Goal: Task Accomplishment & Management: Manage account settings

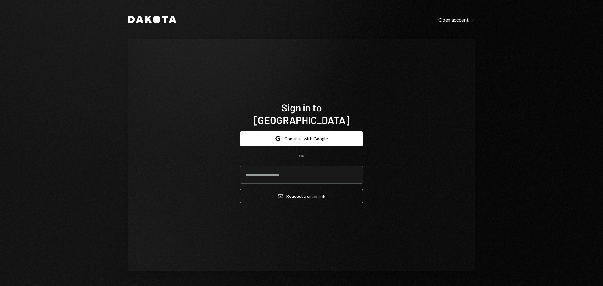
click at [455, 168] on div "Sign in to Dakota Google Continue with Google OR Email Request a sign in link" at bounding box center [301, 155] width 347 height 232
click at [311, 135] on button "Google Continue with Google" at bounding box center [301, 138] width 123 height 15
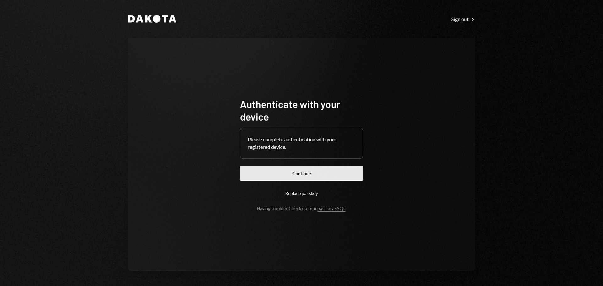
click at [327, 176] on button "Continue" at bounding box center [301, 173] width 123 height 15
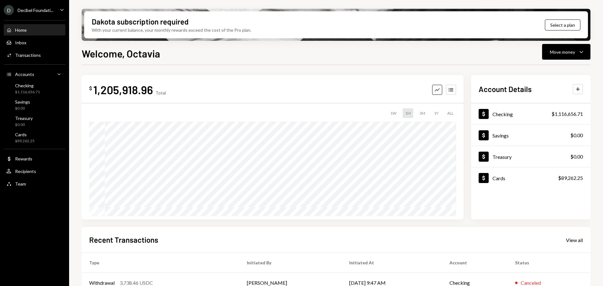
click at [51, 4] on ul "D Decibel Foundati... Caret Down Home Home Inbox Inbox Activities Transactions …" at bounding box center [34, 95] width 69 height 191
click at [52, 9] on div "Decibel Foundati..." at bounding box center [36, 10] width 36 height 5
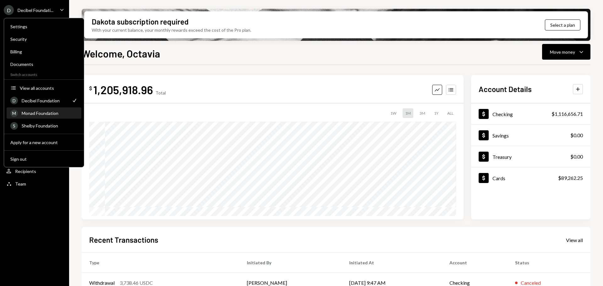
click at [42, 114] on div "Monad Foundation" at bounding box center [50, 113] width 56 height 5
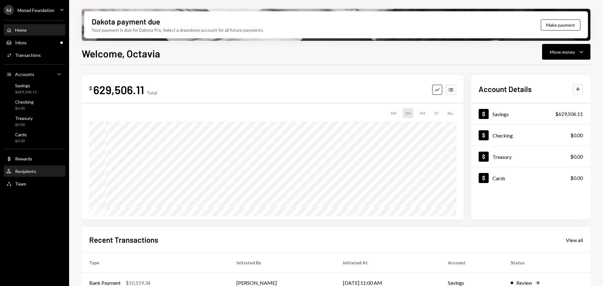
click at [41, 172] on div "User Recipients" at bounding box center [34, 172] width 57 height 6
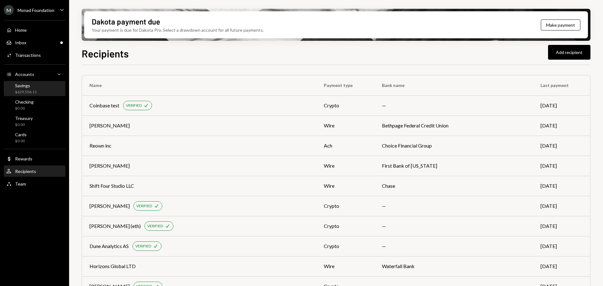
click at [35, 91] on div "$629,506.11" at bounding box center [26, 91] width 22 height 5
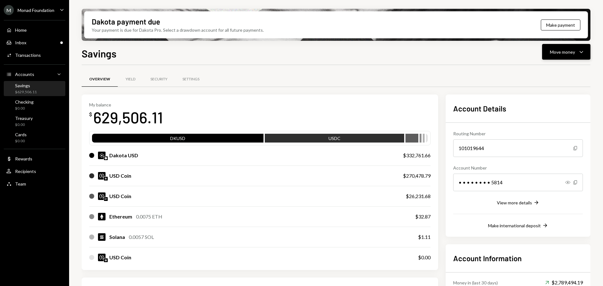
click at [563, 54] on div "Move money" at bounding box center [562, 52] width 25 height 7
click at [550, 71] on div "Send" at bounding box center [561, 71] width 46 height 7
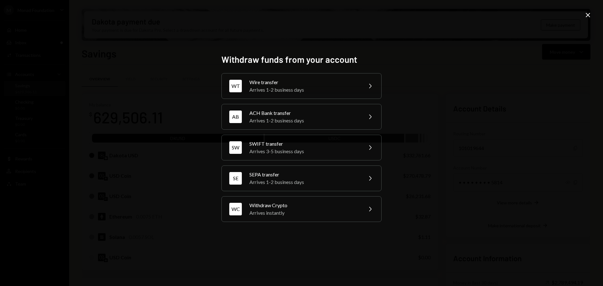
click at [588, 16] on icon "Close" at bounding box center [588, 15] width 8 height 8
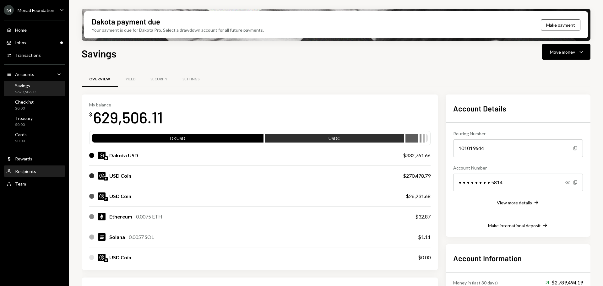
click at [34, 170] on div "Recipients" at bounding box center [25, 171] width 21 height 5
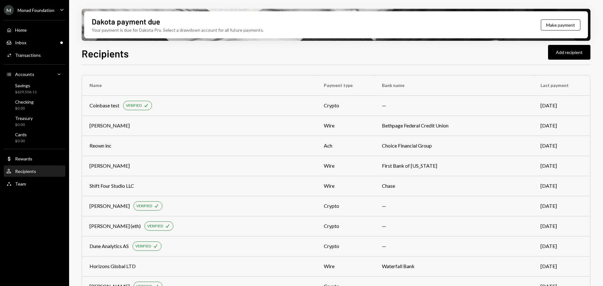
click at [241, 59] on div "Recipients Add recipient" at bounding box center [336, 53] width 509 height 14
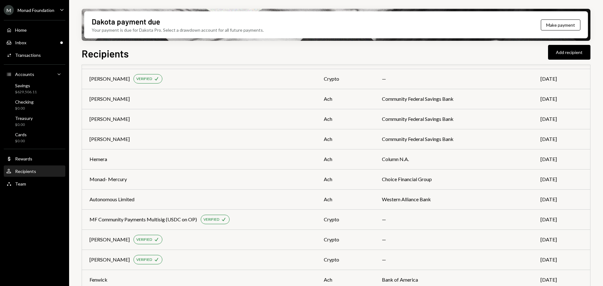
scroll to position [830, 0]
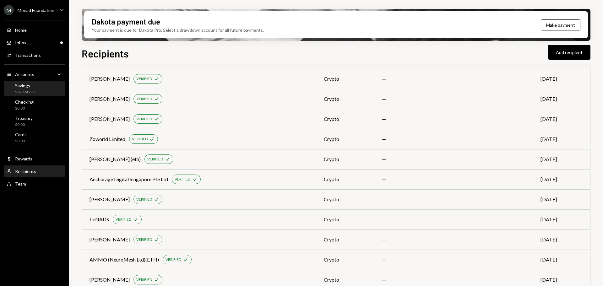
click at [32, 88] on div "Savings" at bounding box center [26, 85] width 22 height 5
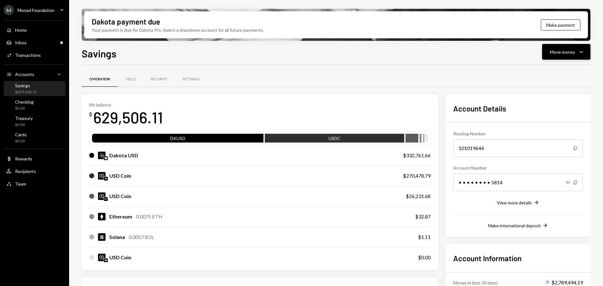
click at [559, 48] on button "Move money Caret Down" at bounding box center [566, 52] width 48 height 16
click at [551, 71] on div "Send" at bounding box center [561, 71] width 46 height 7
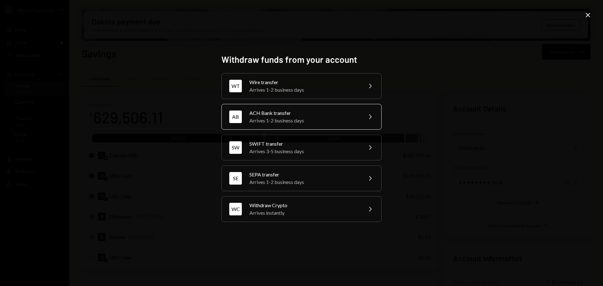
click at [282, 118] on div "Arrives 1-2 business days" at bounding box center [303, 121] width 109 height 8
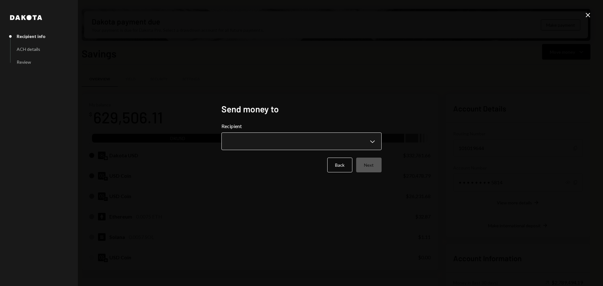
click at [285, 142] on body "M Monad Foundation Caret Down Home Home Inbox Inbox Activities Transactions Acc…" at bounding box center [301, 143] width 603 height 286
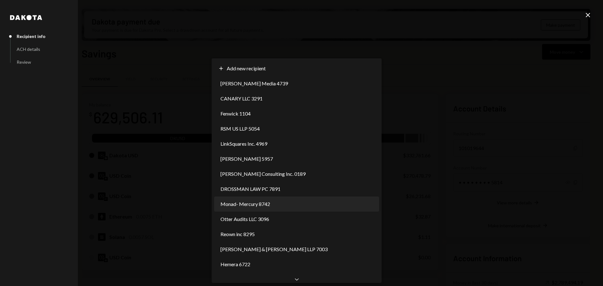
select select "**********"
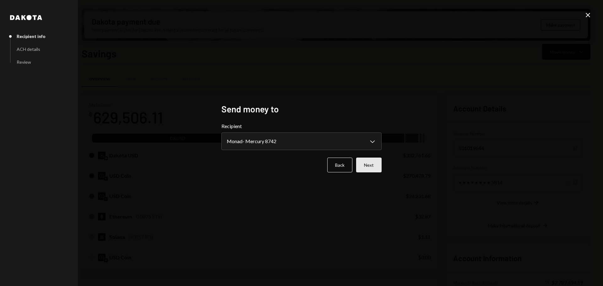
click at [369, 165] on button "Next" at bounding box center [368, 165] width 25 height 15
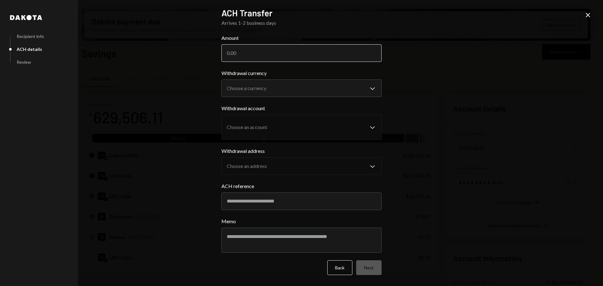
click at [281, 52] on input "Amount" at bounding box center [301, 53] width 160 height 18
type input "50000"
click at [318, 91] on body "M Monad Foundation Caret Down Home Home Inbox Inbox Activities Transactions Acc…" at bounding box center [301, 143] width 603 height 286
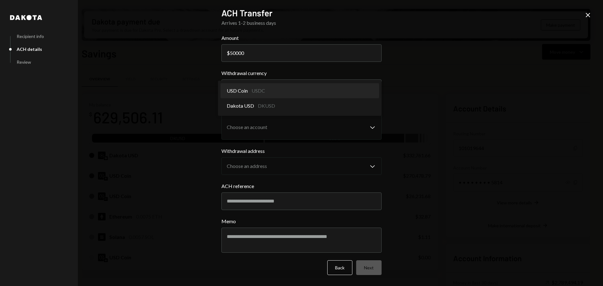
select select "****"
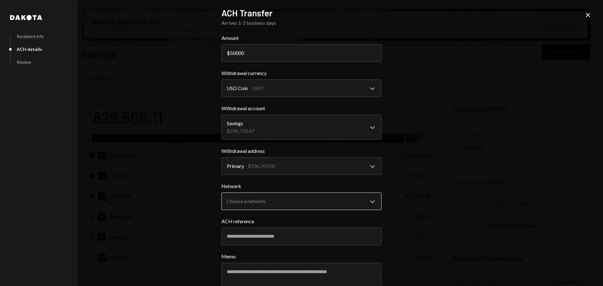
click at [328, 201] on body "M Monad Foundation Caret Down Home Home Inbox Inbox Activities Transactions Acc…" at bounding box center [301, 143] width 603 height 286
select select "**********"
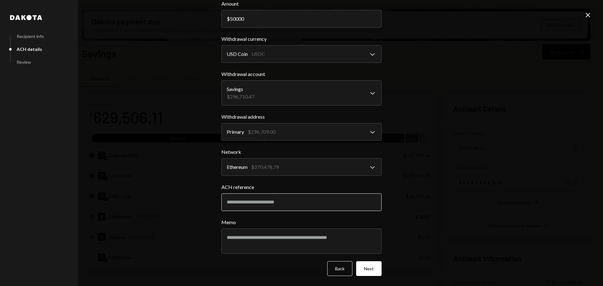
click at [276, 203] on input "ACH reference" at bounding box center [301, 202] width 160 height 18
type input "*"
drag, startPoint x: 257, startPoint y: 201, endPoint x: 205, endPoint y: 197, distance: 52.9
click at [205, 197] on div "**********" at bounding box center [301, 143] width 603 height 286
type input "*******"
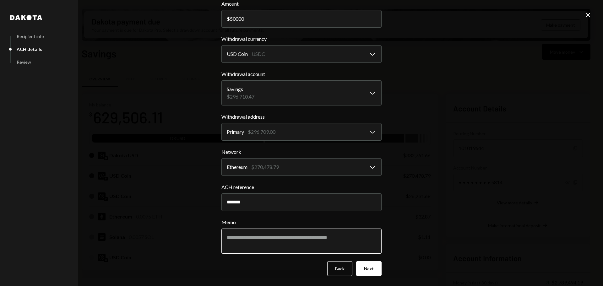
click at [257, 230] on textarea "Memo" at bounding box center [301, 241] width 160 height 25
type textarea "**********"
click at [370, 263] on button "Next" at bounding box center [368, 268] width 25 height 15
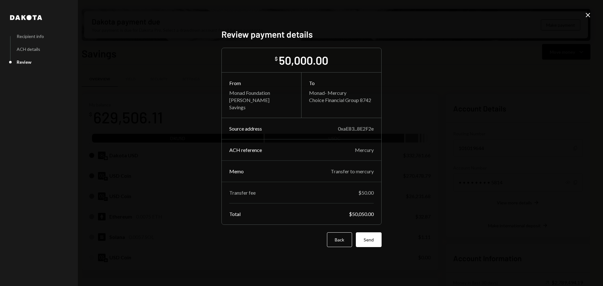
scroll to position [0, 0]
click at [376, 237] on button "Send" at bounding box center [369, 239] width 26 height 15
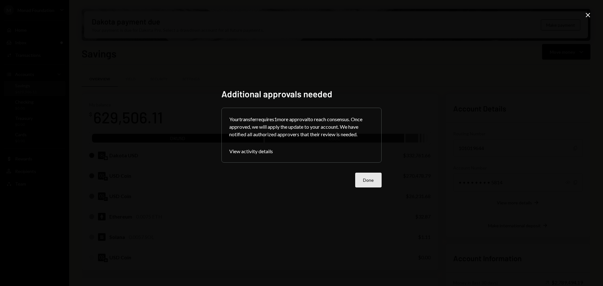
click at [367, 182] on button "Done" at bounding box center [368, 180] width 26 height 15
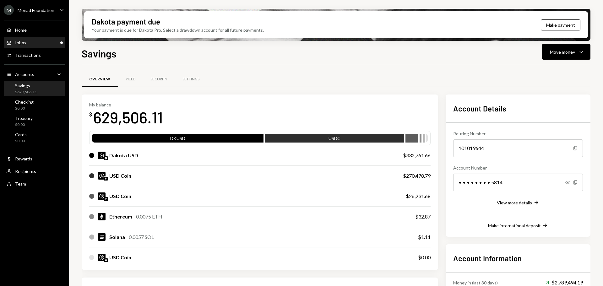
click at [30, 41] on div "Inbox Inbox" at bounding box center [34, 43] width 57 height 6
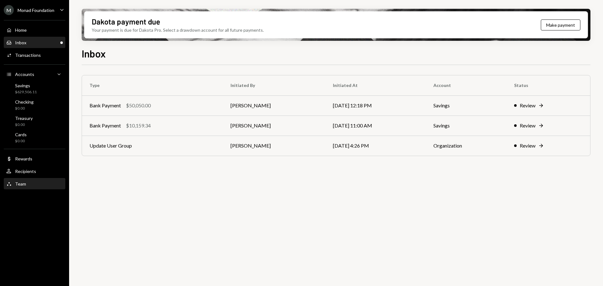
click at [33, 184] on div "Team Team" at bounding box center [34, 184] width 57 height 6
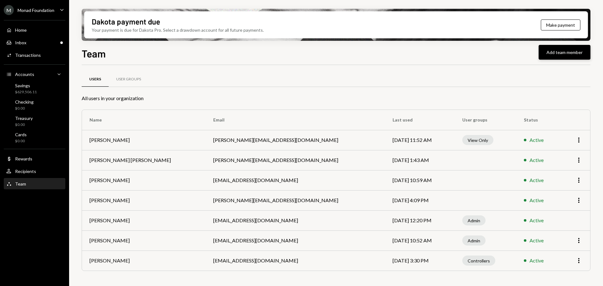
click at [557, 53] on button "Add team member" at bounding box center [564, 52] width 52 height 15
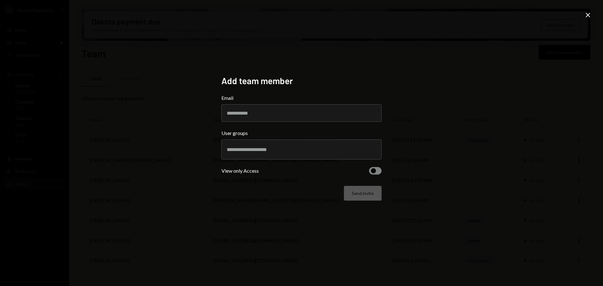
click at [589, 17] on icon at bounding box center [588, 15] width 4 height 4
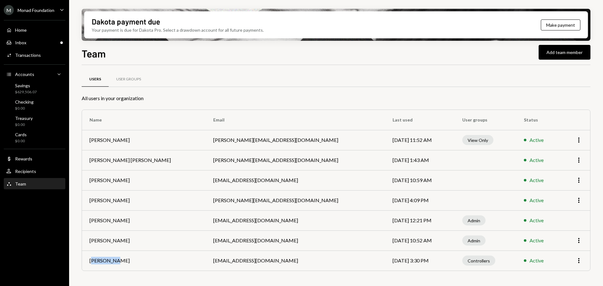
drag, startPoint x: 95, startPoint y: 262, endPoint x: 117, endPoint y: 261, distance: 22.6
click at [117, 261] on td "[PERSON_NAME]" at bounding box center [144, 261] width 124 height 20
click at [31, 41] on div "Inbox Inbox" at bounding box center [34, 43] width 57 height 6
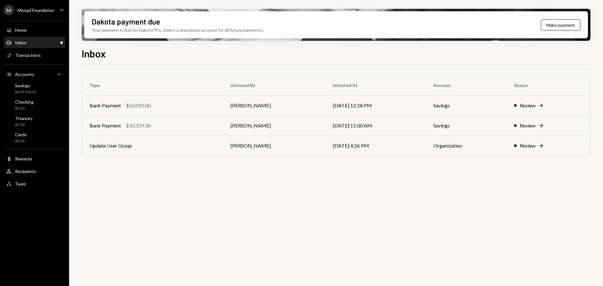
click at [353, 218] on div "Type Initiated By Initiated At Account Status Bank Payment $50,050.00 Octavia T…" at bounding box center [336, 179] width 509 height 228
click at [26, 183] on div "Team Team" at bounding box center [34, 184] width 57 height 6
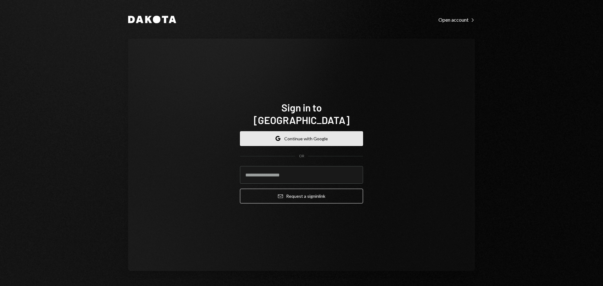
click at [275, 133] on button "Google Continue with Google" at bounding box center [301, 138] width 123 height 15
click at [317, 131] on button "Google Continue with Google" at bounding box center [301, 138] width 123 height 15
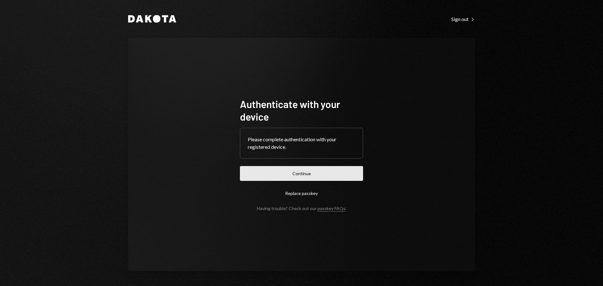
click at [322, 174] on button "Continue" at bounding box center [301, 173] width 123 height 15
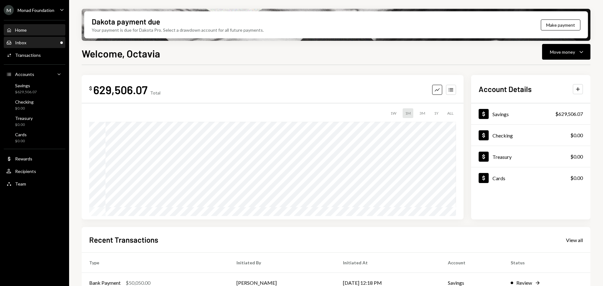
click at [26, 43] on div "Inbox Inbox" at bounding box center [34, 43] width 57 height 6
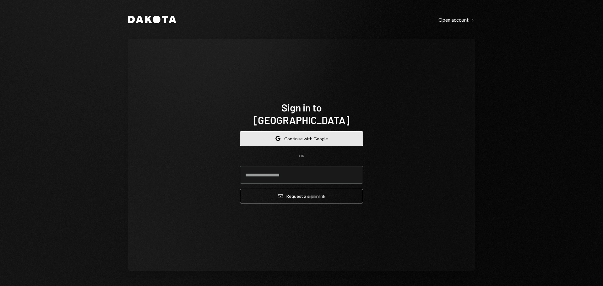
click at [302, 133] on button "Google Continue with Google" at bounding box center [301, 138] width 123 height 15
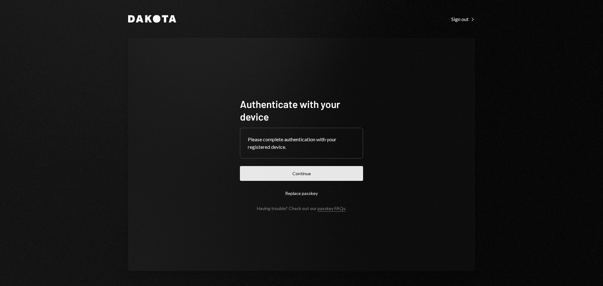
click at [326, 169] on button "Continue" at bounding box center [301, 173] width 123 height 15
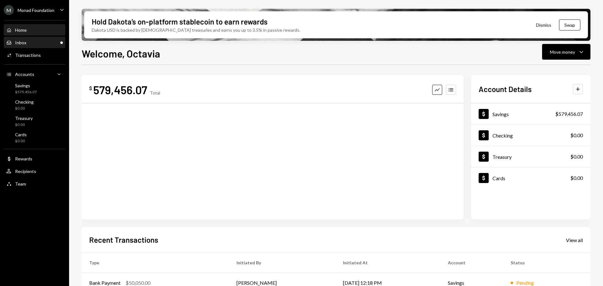
click at [42, 44] on div "Inbox Inbox" at bounding box center [34, 43] width 57 height 6
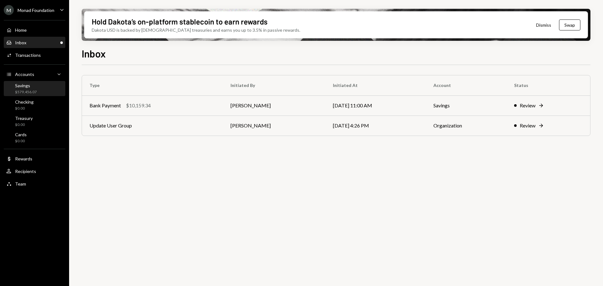
click at [30, 94] on div "$579,456.07" at bounding box center [26, 91] width 22 height 5
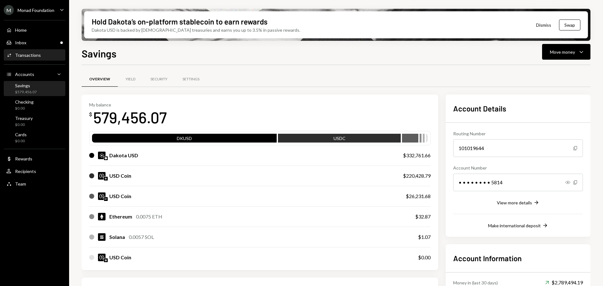
click at [33, 57] on div "Transactions" at bounding box center [28, 54] width 26 height 5
